Goal: Find specific page/section: Find specific page/section

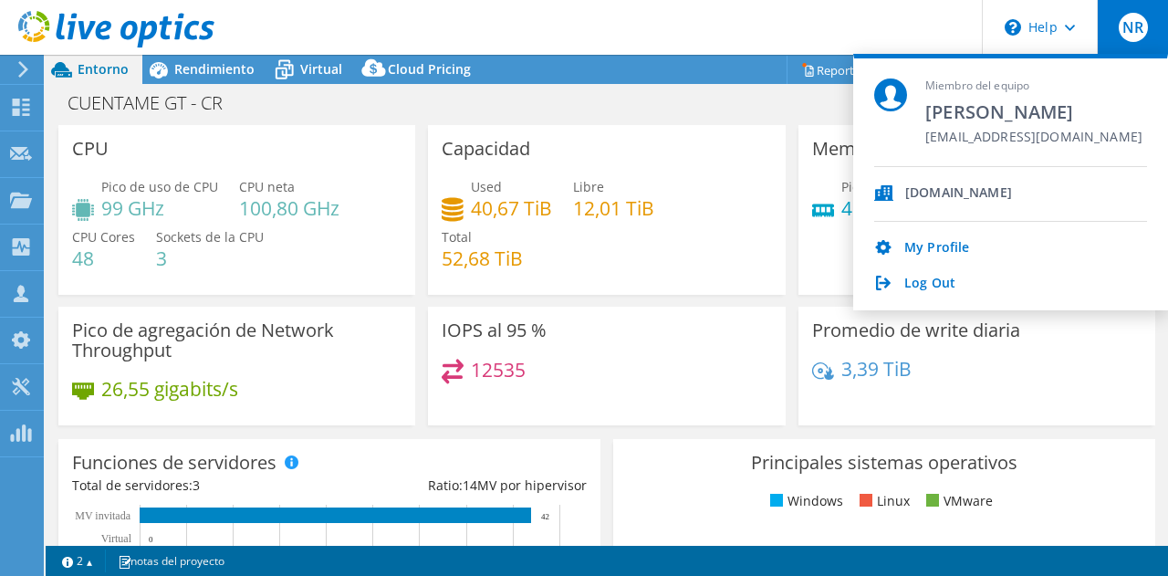
select select "USD"
click at [927, 285] on link "Log Out" at bounding box center [930, 284] width 51 height 17
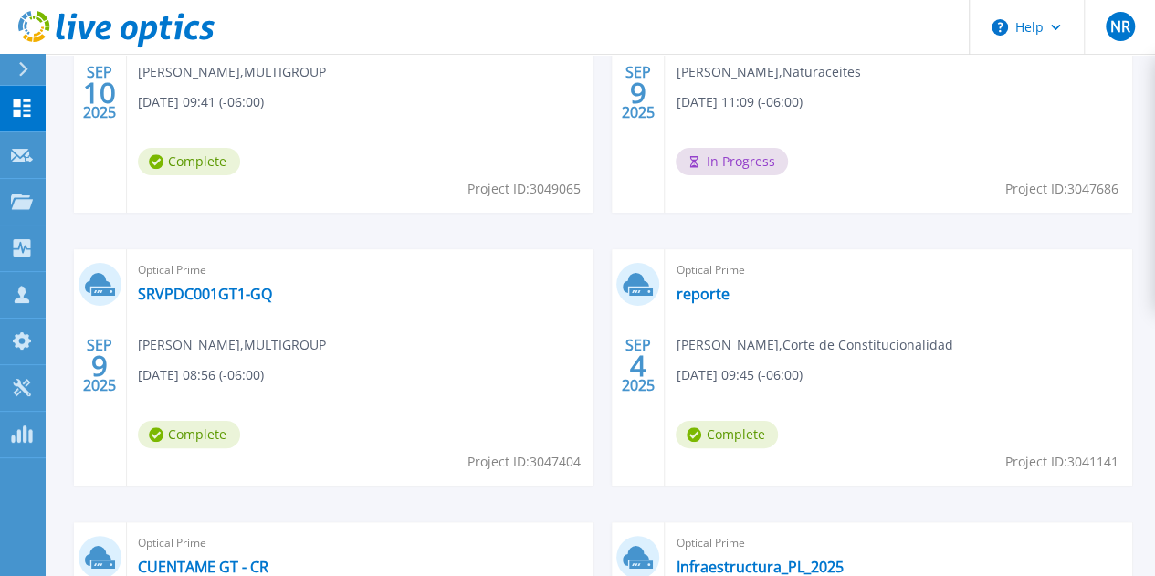
scroll to position [679, 0]
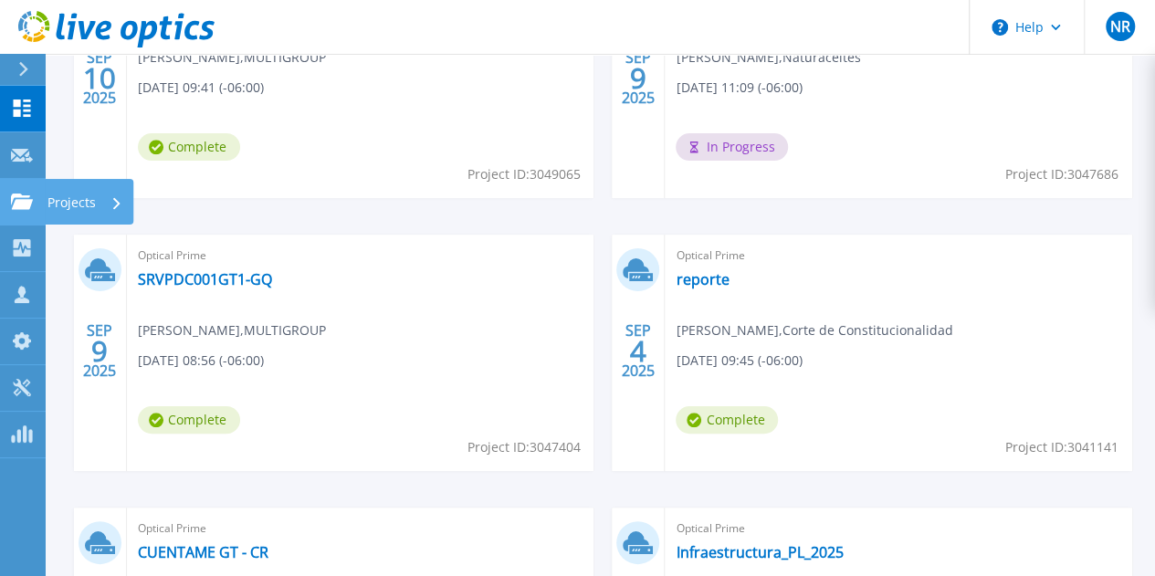
click at [36, 216] on link "Projects Projects" at bounding box center [23, 202] width 46 height 47
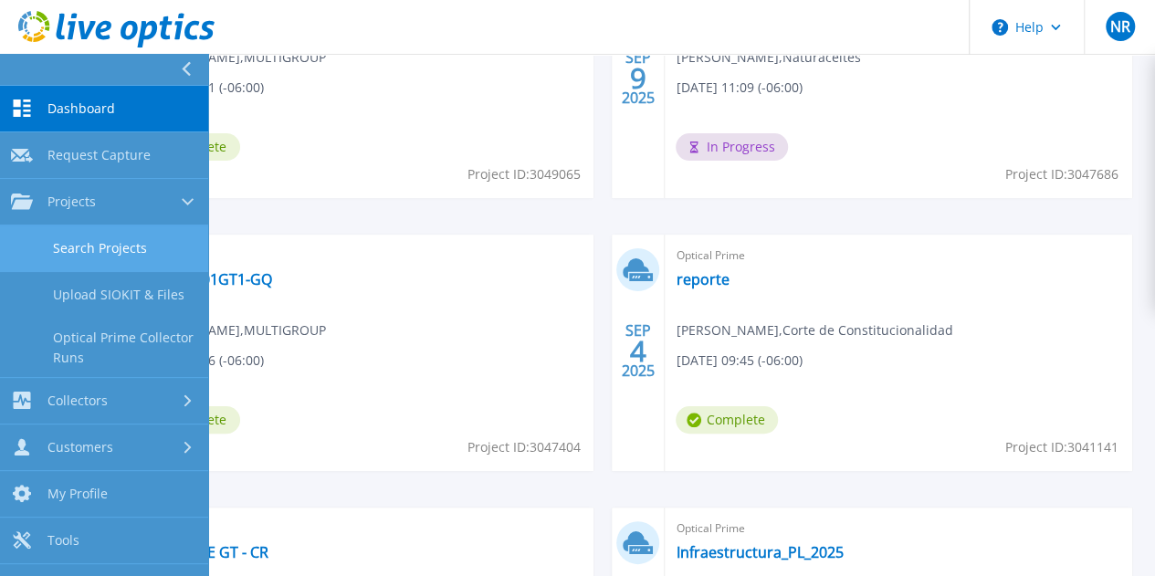
click at [127, 247] on link "Search Projects" at bounding box center [104, 248] width 208 height 47
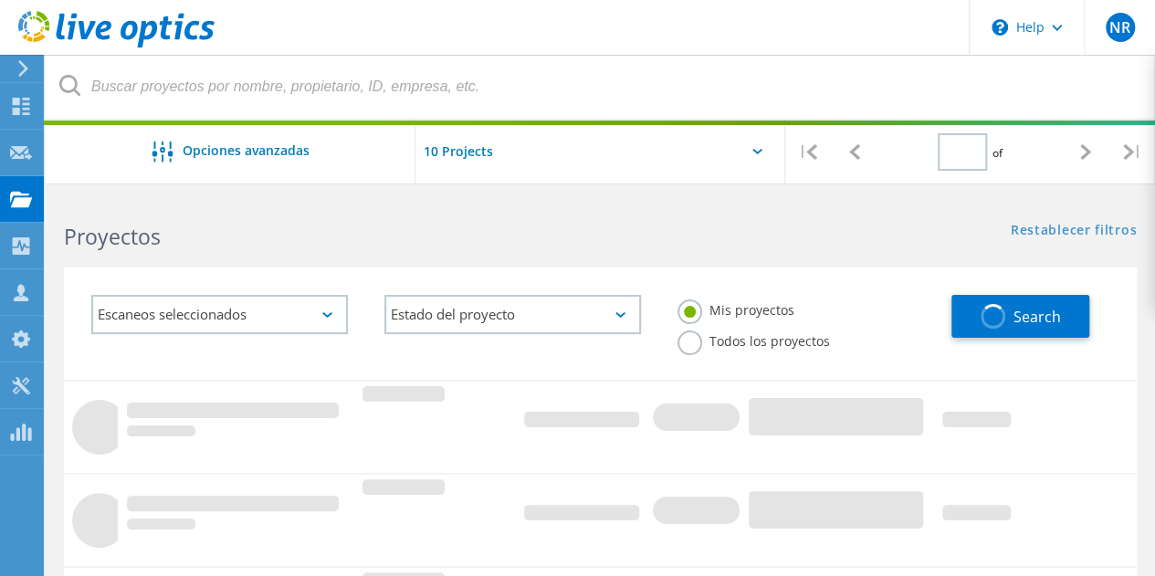
type input "1"
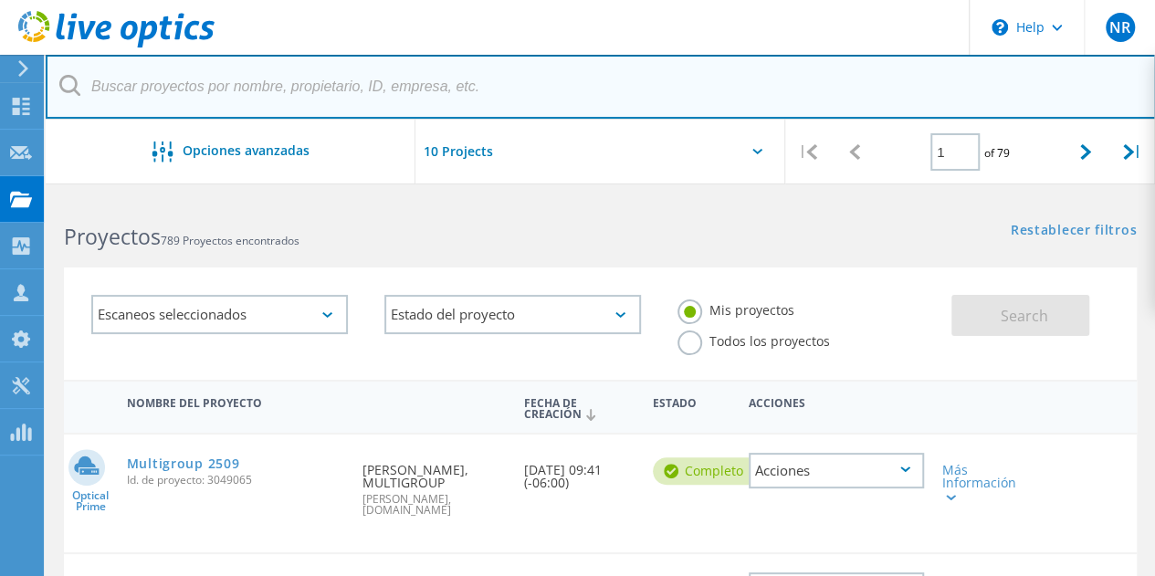
click at [197, 90] on input "text" at bounding box center [601, 87] width 1110 height 64
type input "anacafe"
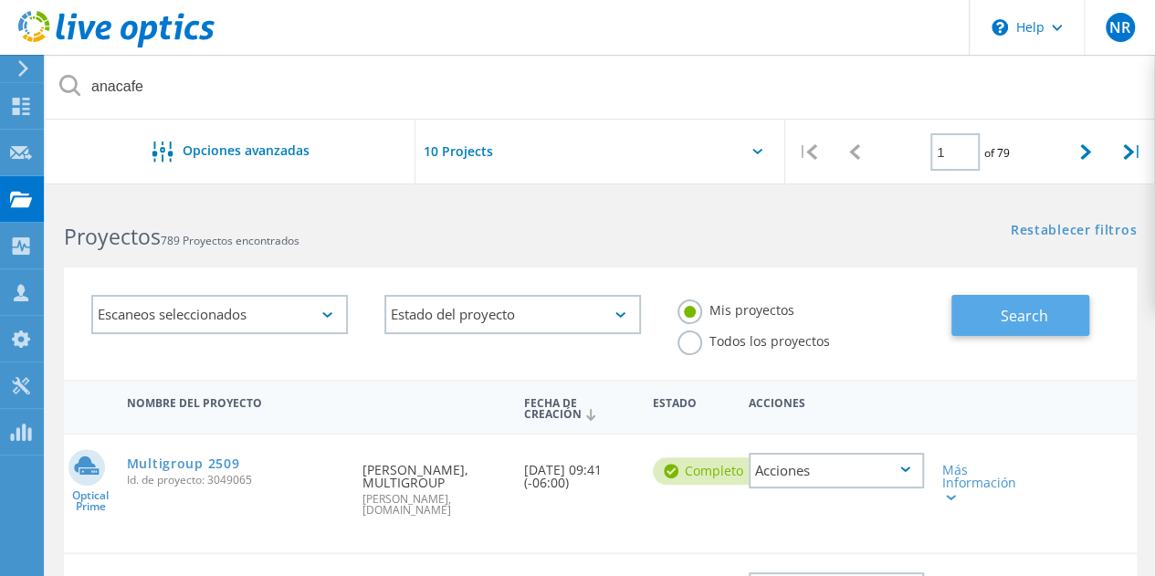
click at [992, 322] on button "Search" at bounding box center [1020, 315] width 138 height 41
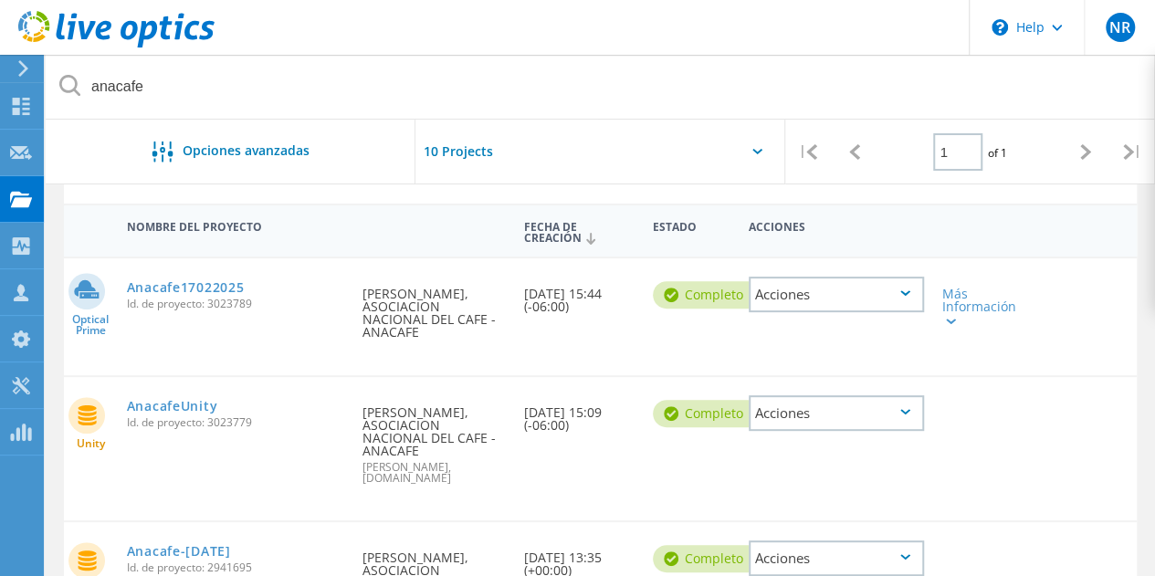
scroll to position [183, 0]
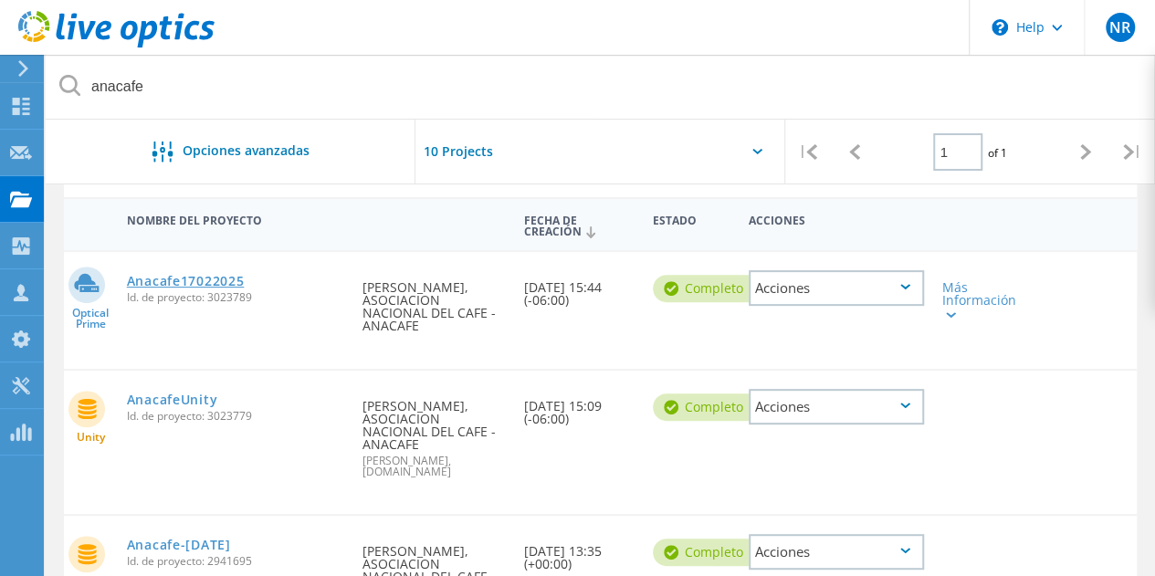
click at [201, 283] on link "Anacafe17022025" at bounding box center [186, 281] width 118 height 13
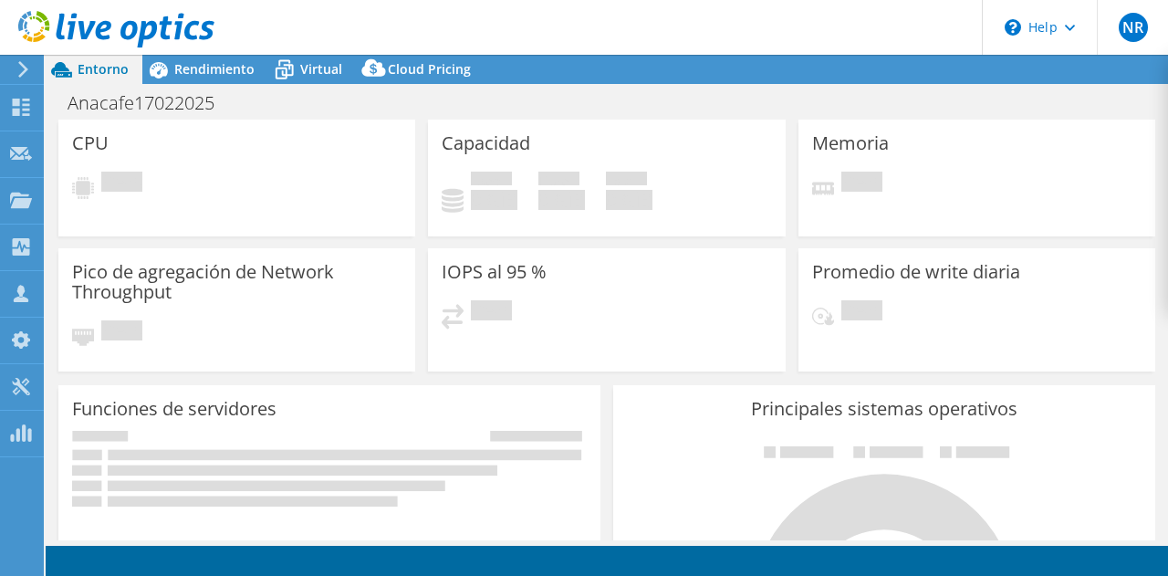
select select "USD"
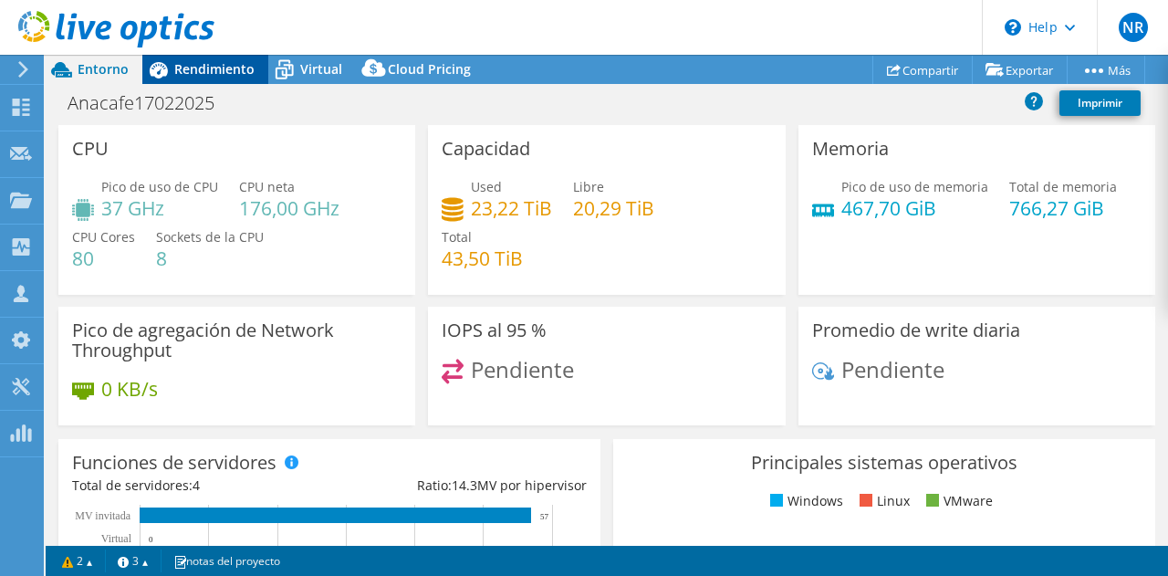
click at [219, 66] on span "Rendimiento" at bounding box center [214, 68] width 80 height 17
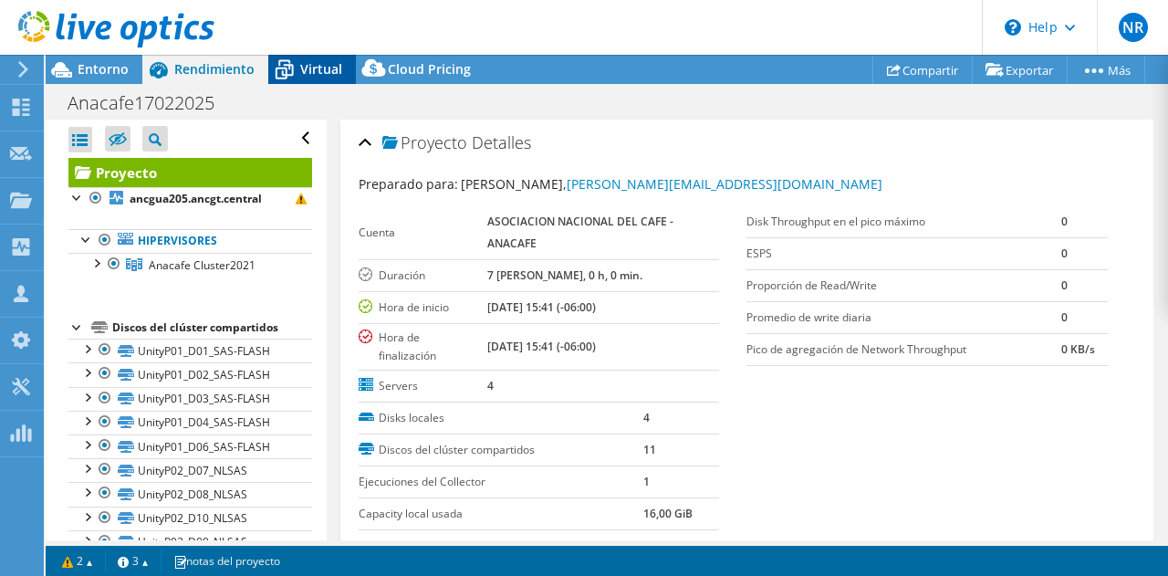
click at [322, 70] on span "Virtual" at bounding box center [321, 68] width 42 height 17
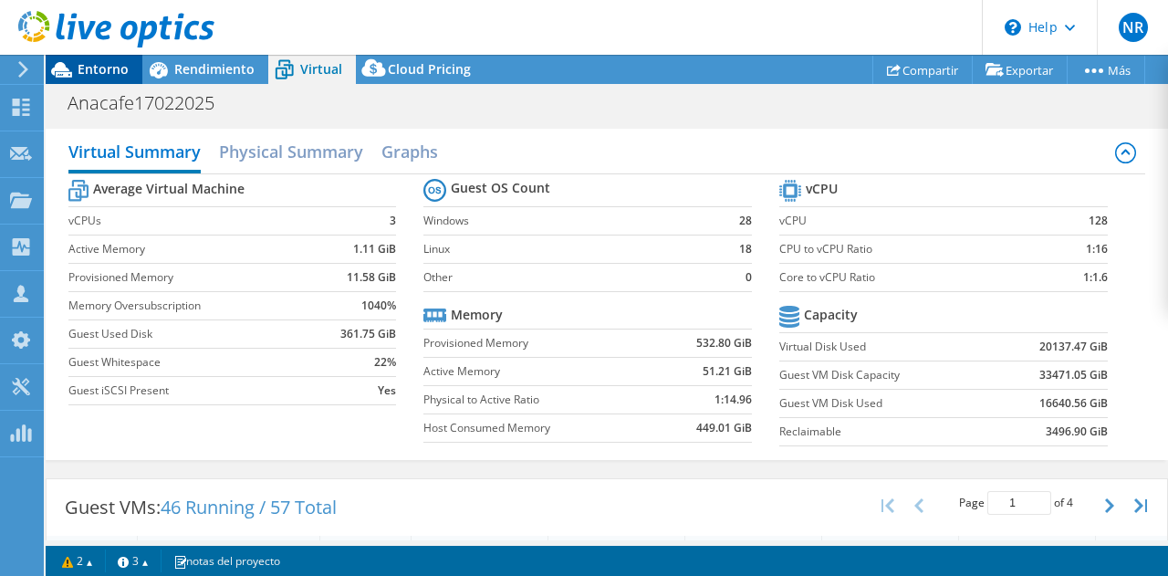
click at [99, 72] on span "Entorno" at bounding box center [103, 68] width 51 height 17
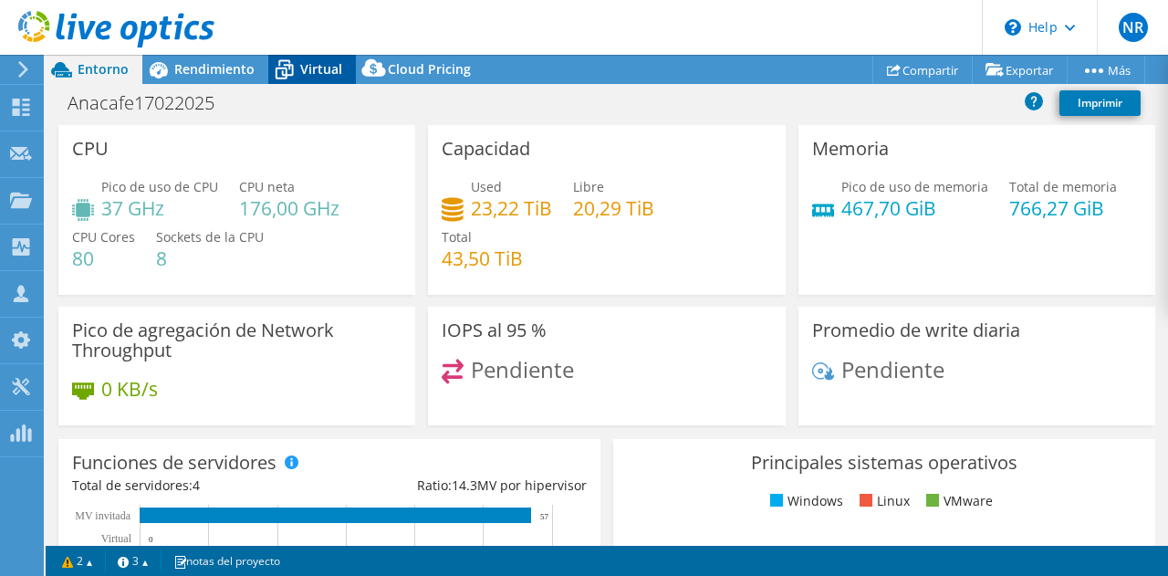
click at [312, 74] on span "Virtual" at bounding box center [321, 68] width 42 height 17
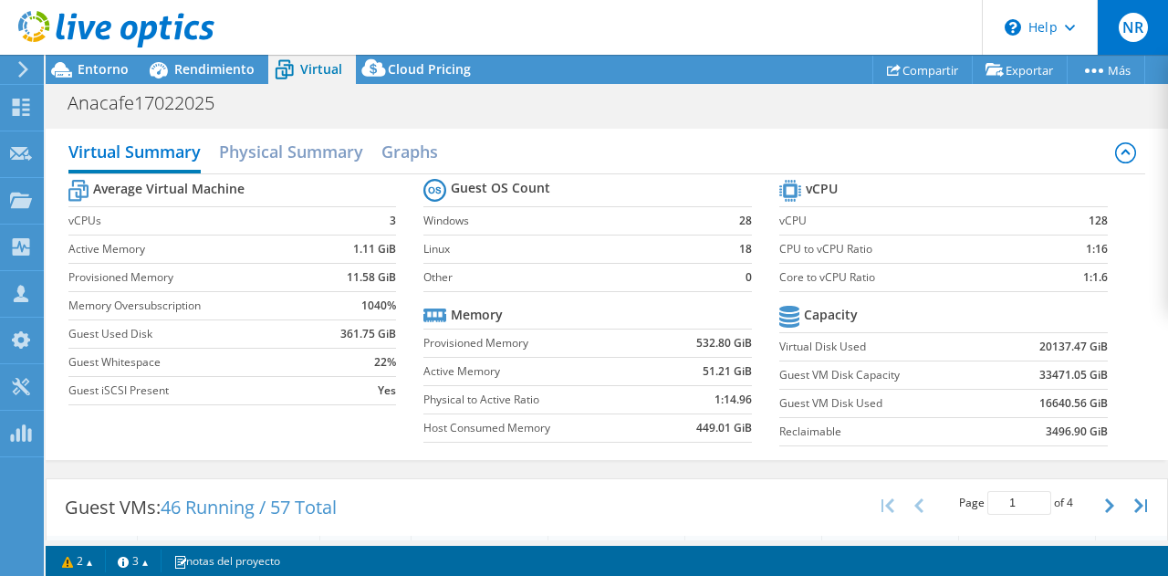
click at [1122, 18] on span "NR" at bounding box center [1133, 27] width 29 height 29
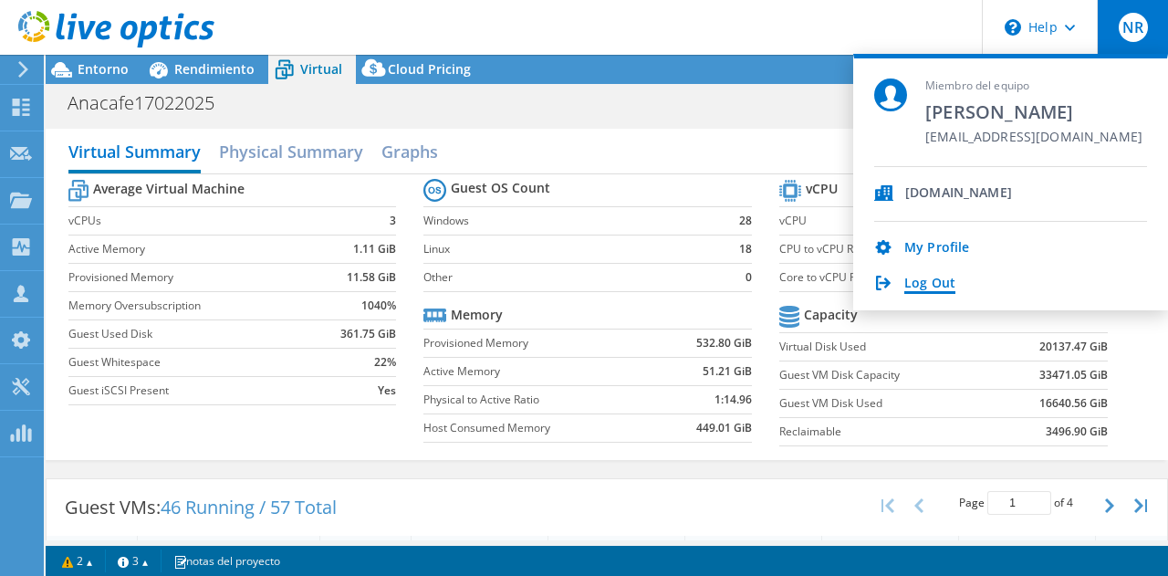
click at [942, 284] on link "Log Out" at bounding box center [930, 284] width 51 height 17
